Goal: Navigation & Orientation: Find specific page/section

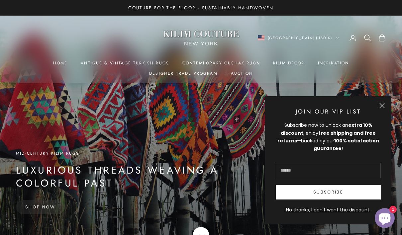
click at [381, 108] on button "Close" at bounding box center [381, 105] width 5 height 5
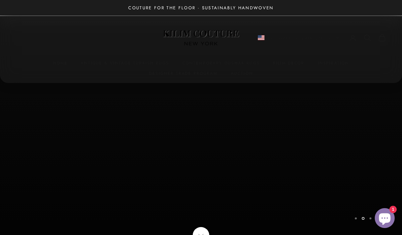
click at [283, 65] on summary "Kilim Decor" at bounding box center [289, 63] width 32 height 7
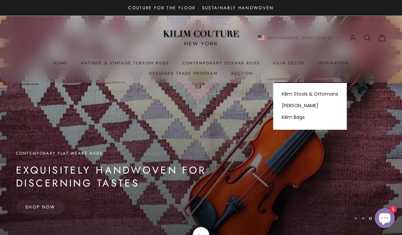
click at [294, 105] on link "[PERSON_NAME]" at bounding box center [309, 106] width 73 height 12
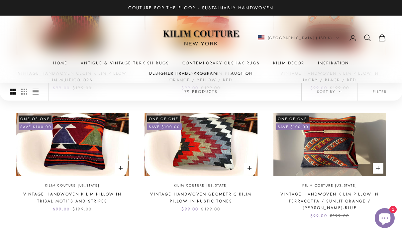
scroll to position [240, 0]
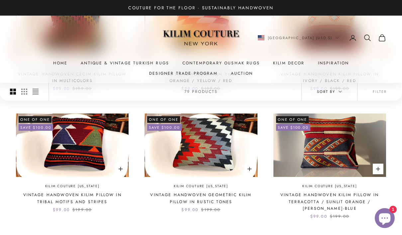
click at [339, 92] on icon "button" at bounding box center [339, 91] width 3 height 3
click at [380, 88] on button "Filter" at bounding box center [379, 92] width 44 height 18
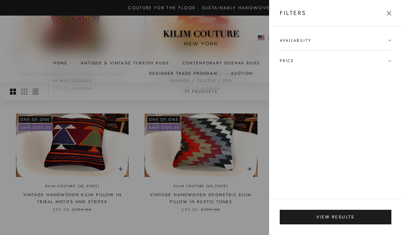
click at [244, 214] on div at bounding box center [201, 117] width 402 height 235
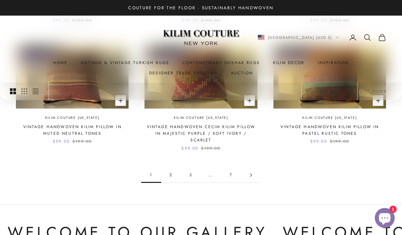
scroll to position [554, 0]
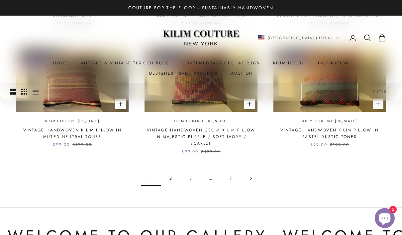
click at [26, 92] on icon "Switch to smaller product images" at bounding box center [24, 92] width 6 height 6
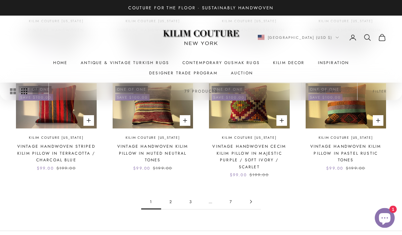
scroll to position [376, 0]
click at [246, 194] on link "Go to page 2" at bounding box center [251, 201] width 20 height 15
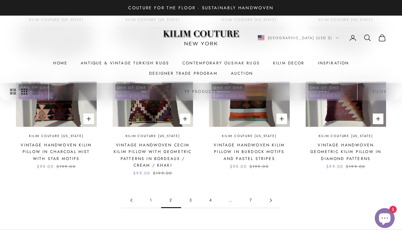
scroll to position [384, 0]
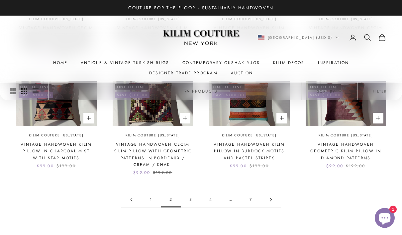
click at [190, 193] on link "3" at bounding box center [191, 200] width 20 height 15
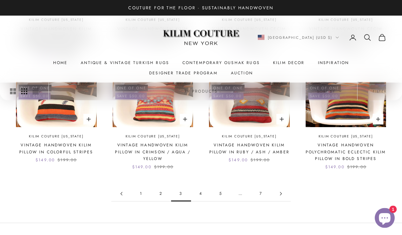
scroll to position [382, 0]
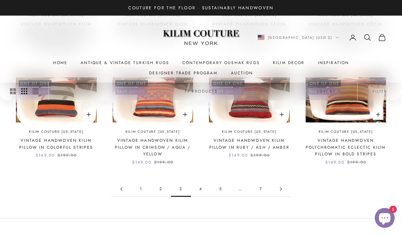
click at [263, 182] on link "7" at bounding box center [261, 189] width 20 height 15
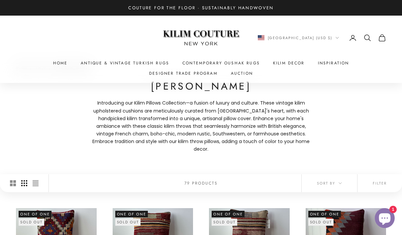
scroll to position [24, 0]
click at [382, 175] on button "Filter" at bounding box center [379, 184] width 44 height 18
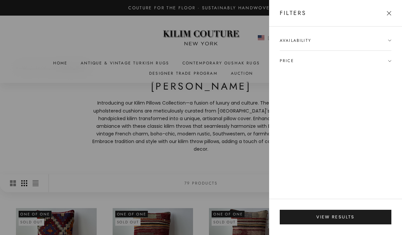
click at [387, 41] on span "Availability" at bounding box center [336, 43] width 112 height 13
click at [314, 219] on button "View results" at bounding box center [336, 217] width 112 height 15
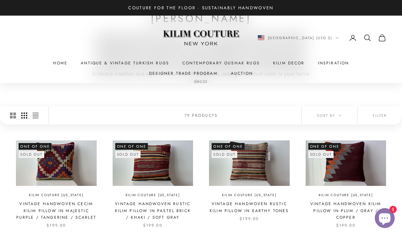
scroll to position [0, 0]
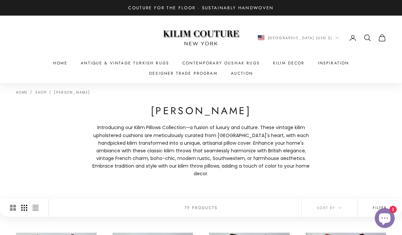
click at [370, 199] on button "Filter" at bounding box center [379, 208] width 44 height 18
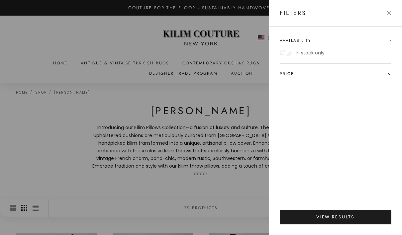
click at [312, 223] on button "View results" at bounding box center [336, 217] width 112 height 15
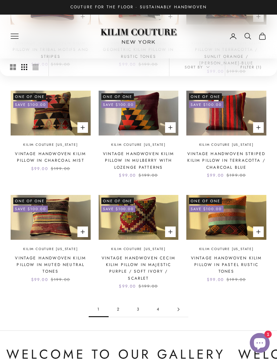
scroll to position [343, 0]
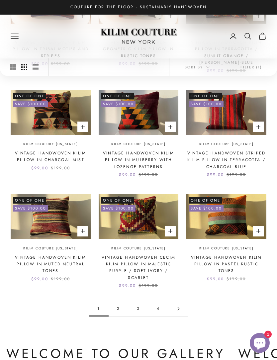
click at [157, 235] on link "4" at bounding box center [158, 308] width 20 height 15
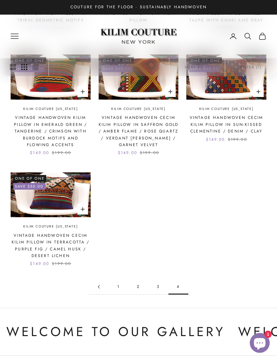
scroll to position [286, 0]
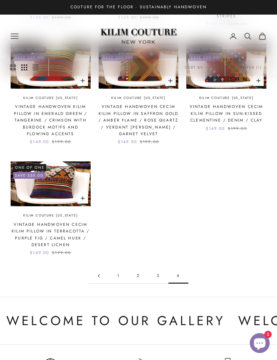
click at [157, 268] on link "3" at bounding box center [158, 275] width 20 height 15
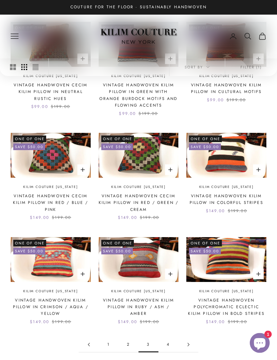
scroll to position [301, 0]
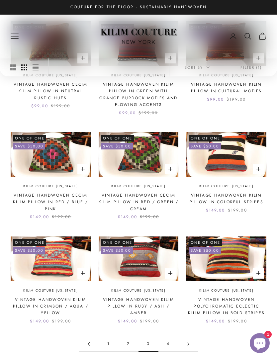
click at [128, 336] on link "2" at bounding box center [129, 343] width 20 height 15
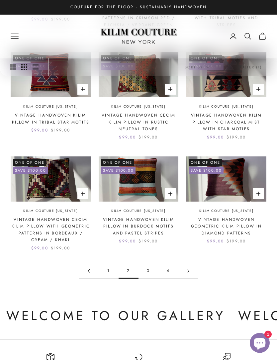
scroll to position [388, 0]
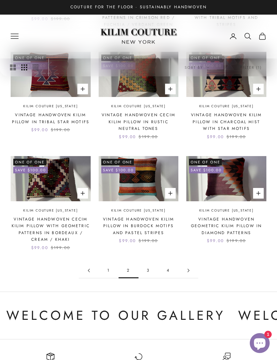
click at [109, 263] on link "1" at bounding box center [109, 270] width 20 height 15
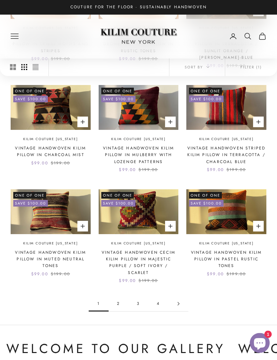
scroll to position [349, 0]
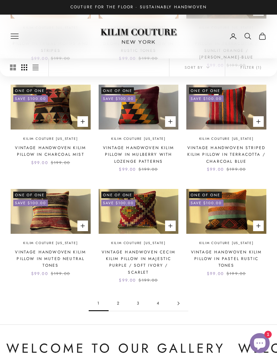
click at [139, 296] on link "3" at bounding box center [138, 303] width 20 height 15
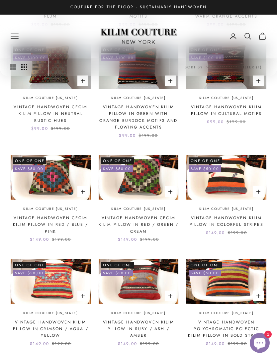
scroll to position [279, 0]
click at [168, 359] on link "4" at bounding box center [168, 366] width 20 height 15
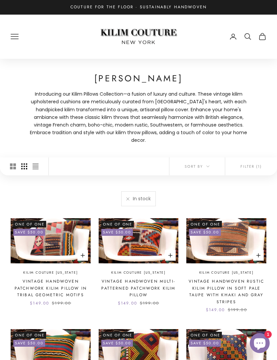
click at [14, 36] on icon "Primary navigation" at bounding box center [15, 37] width 8 height 8
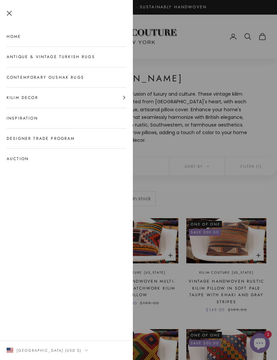
click at [25, 100] on button "Kilim Decor" at bounding box center [67, 98] width 120 height 20
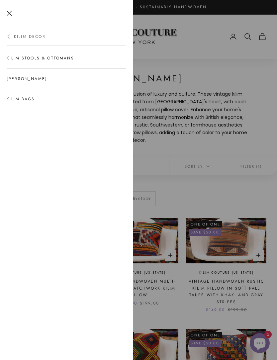
click at [24, 61] on link "Kilim Stools & Ottomans" at bounding box center [67, 58] width 120 height 20
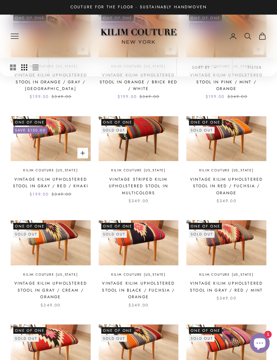
scroll to position [168, 0]
